Goal: Use online tool/utility: Utilize a website feature to perform a specific function

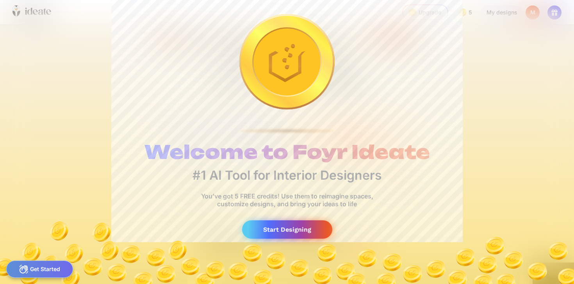
click at [263, 232] on div "Start Designing" at bounding box center [287, 229] width 90 height 18
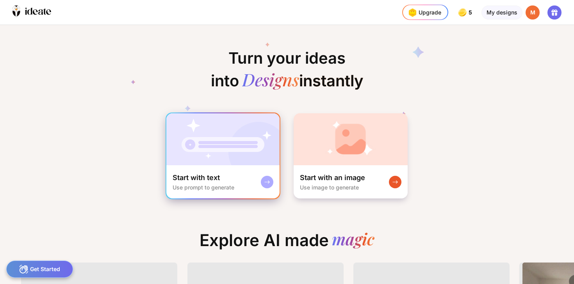
click at [240, 141] on img at bounding box center [222, 139] width 113 height 52
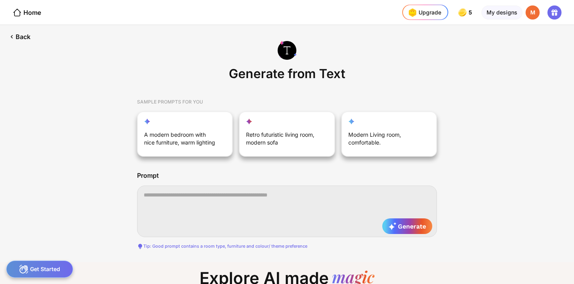
scroll to position [0, 67]
click at [201, 199] on textarea at bounding box center [287, 211] width 300 height 52
paste textarea "**********"
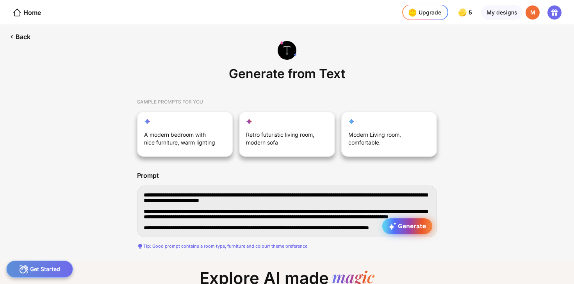
type textarea "**********"
click at [419, 227] on span "Generate" at bounding box center [406, 226] width 37 height 8
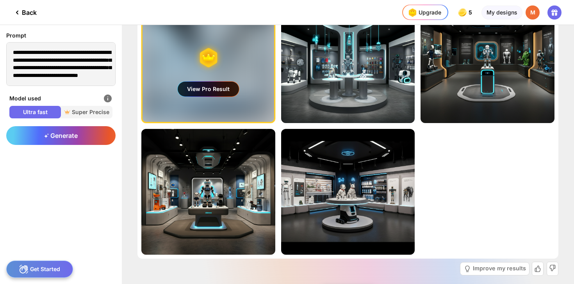
scroll to position [71, 0]
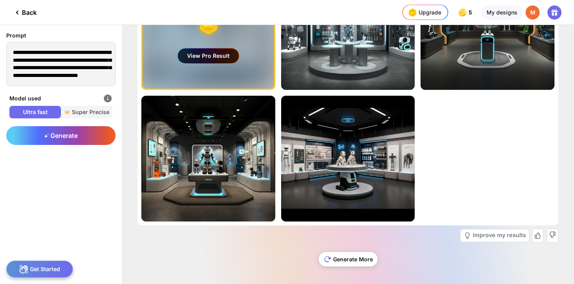
click at [345, 257] on div "Generate More" at bounding box center [347, 259] width 59 height 14
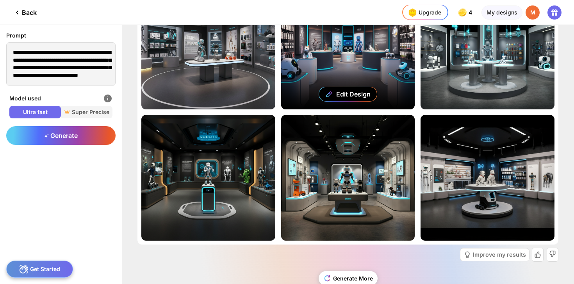
scroll to position [182, 0]
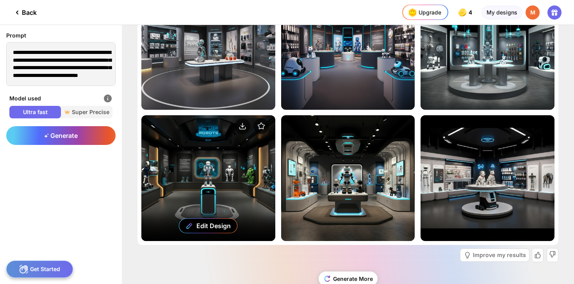
click at [205, 173] on div "Edit Design" at bounding box center [208, 177] width 134 height 125
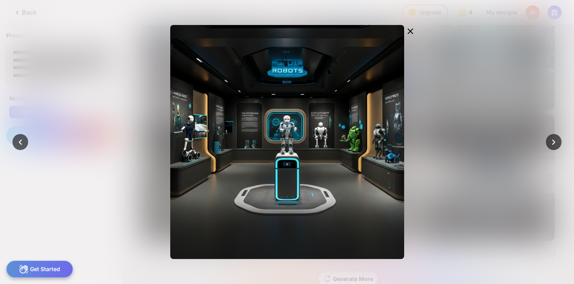
click at [451, 89] on div at bounding box center [287, 142] width 574 height 284
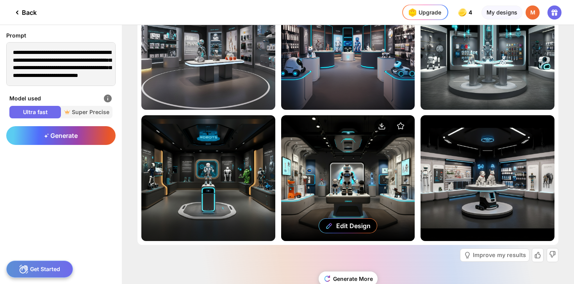
scroll to position [201, 0]
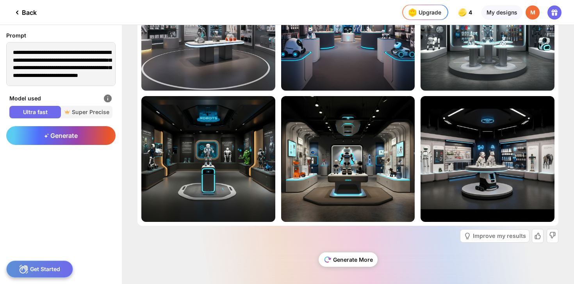
click at [338, 257] on div "Generate More" at bounding box center [347, 259] width 59 height 14
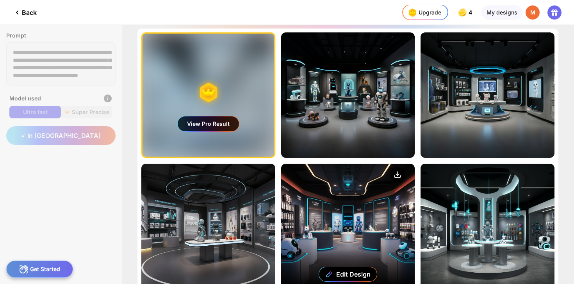
scroll to position [0, 0]
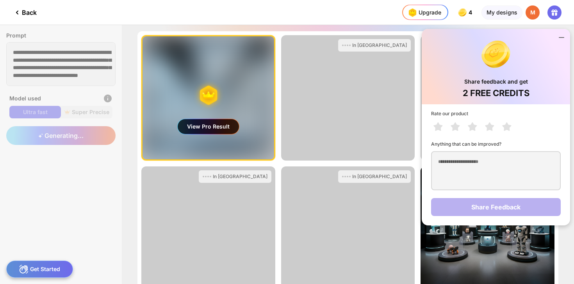
click at [558, 39] on icon at bounding box center [560, 37] width 9 height 9
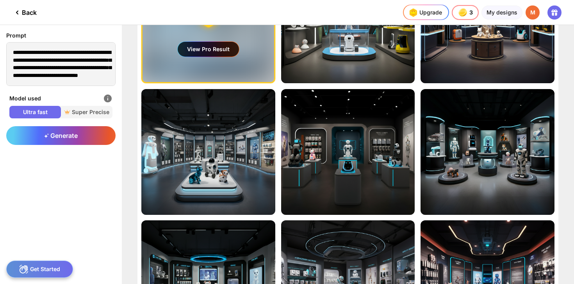
scroll to position [81, 0]
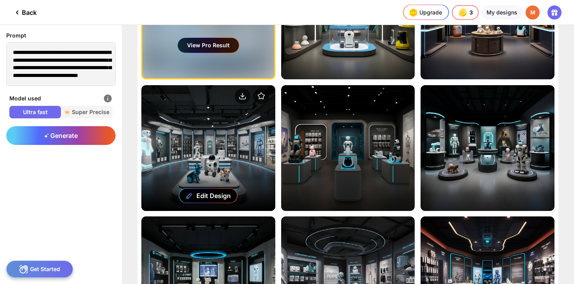
click at [220, 129] on div "Edit Design" at bounding box center [208, 147] width 134 height 125
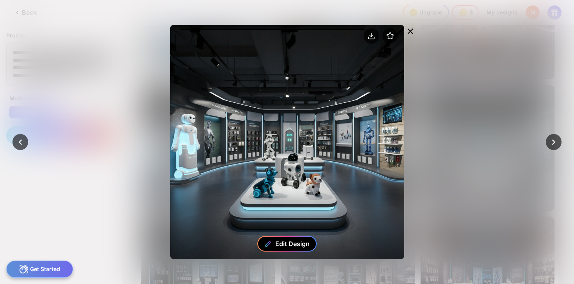
click at [277, 240] on div "Edit Design" at bounding box center [292, 244] width 34 height 8
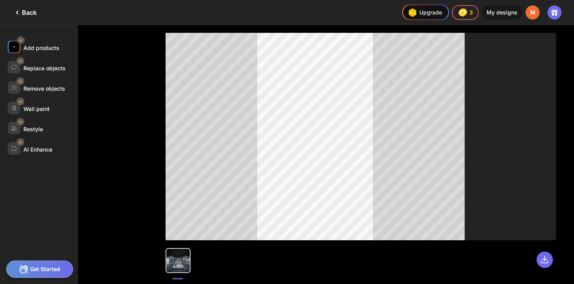
click at [32, 48] on div "Add products" at bounding box center [41, 47] width 36 height 7
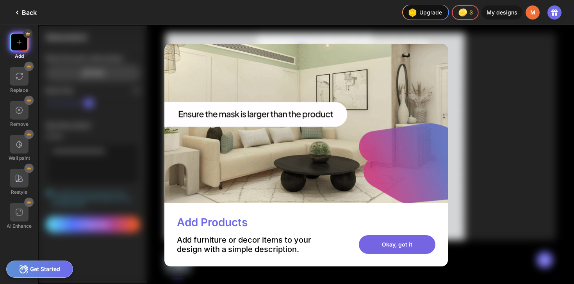
click at [376, 245] on div "Okay, got it" at bounding box center [397, 244] width 76 height 19
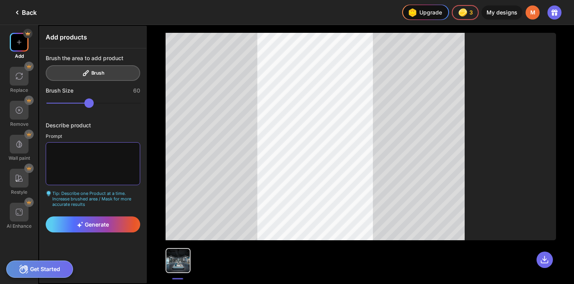
click at [94, 153] on textarea at bounding box center [93, 163] width 94 height 43
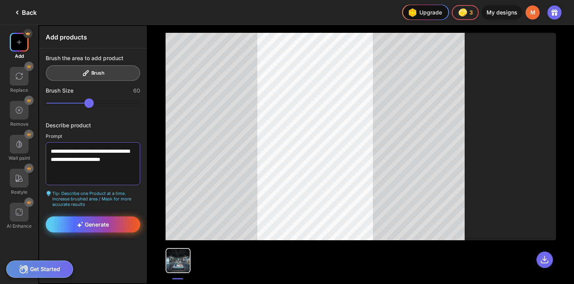
type textarea "**********"
click at [84, 219] on div "Generate" at bounding box center [93, 224] width 94 height 16
click at [97, 73] on div "Brush the area to add product Brush" at bounding box center [93, 68] width 94 height 26
click at [105, 226] on div "Generate" at bounding box center [93, 224] width 94 height 16
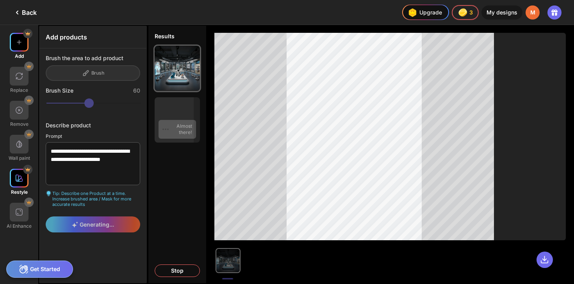
click at [21, 181] on div at bounding box center [19, 178] width 19 height 19
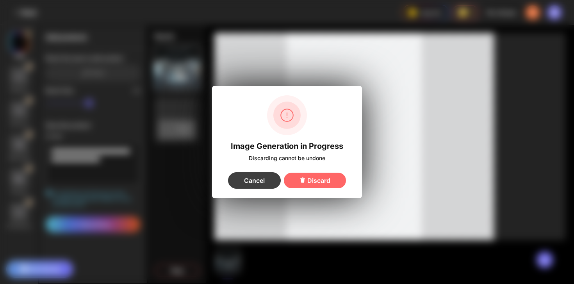
click at [261, 179] on div "Cancel" at bounding box center [254, 180] width 53 height 16
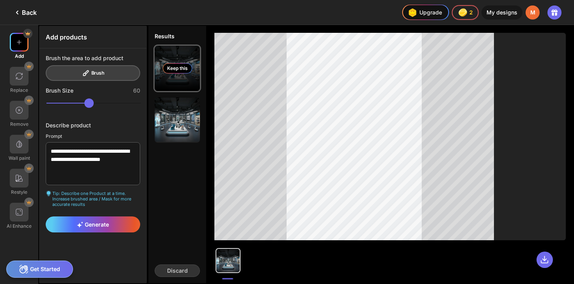
click at [180, 69] on div "Keep this" at bounding box center [177, 68] width 29 height 10
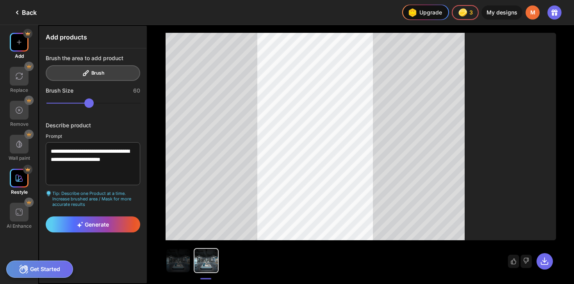
click at [19, 172] on div at bounding box center [19, 178] width 19 height 19
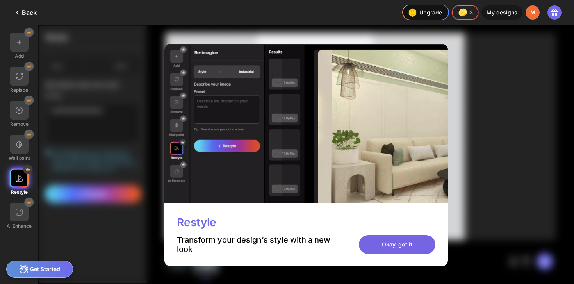
click at [370, 243] on div "Okay, got it" at bounding box center [397, 244] width 76 height 19
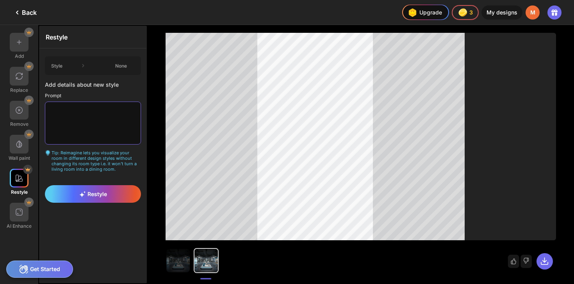
click at [89, 116] on textarea at bounding box center [93, 122] width 96 height 43
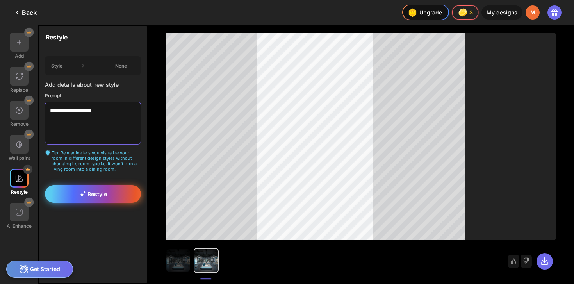
type textarea "**********"
click at [94, 190] on span "Restyle" at bounding box center [93, 193] width 28 height 7
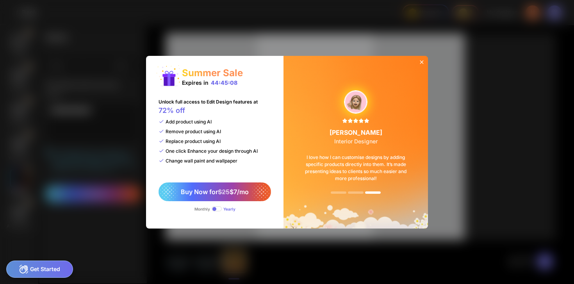
click at [421, 62] on icon at bounding box center [422, 62] width 4 height 4
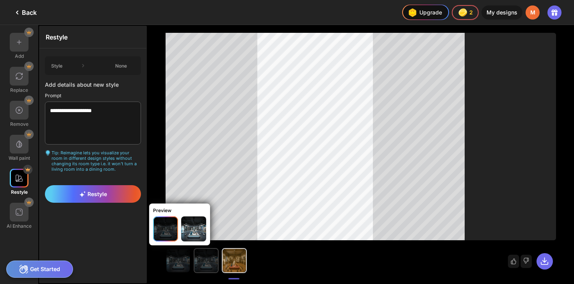
click at [200, 269] on img at bounding box center [205, 260] width 23 height 23
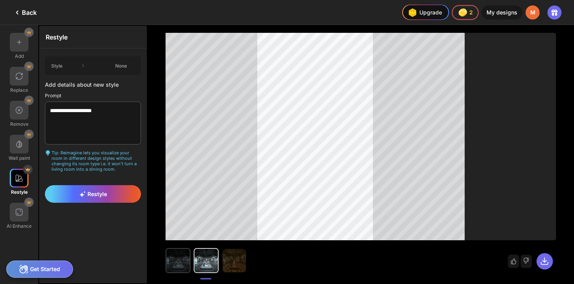
click at [190, 266] on div at bounding box center [177, 260] width 25 height 25
click at [231, 259] on img at bounding box center [233, 260] width 23 height 23
